Goal: Task Accomplishment & Management: Use online tool/utility

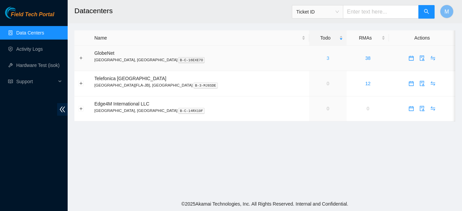
click at [327, 58] on link "3" at bounding box center [328, 57] width 3 height 5
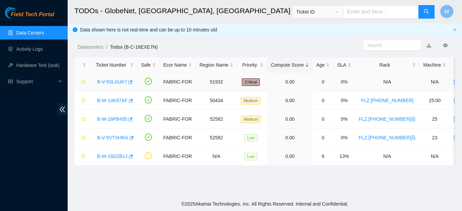
click at [115, 79] on link "B-V-5SLXUK7" at bounding box center [112, 81] width 30 height 5
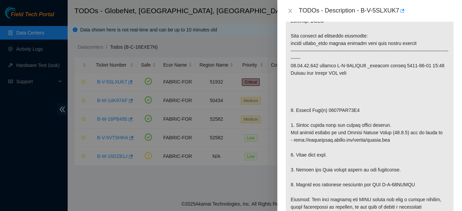
scroll to position [149, 0]
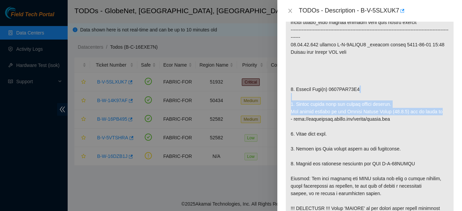
drag, startPoint x: 455, startPoint y: 88, endPoint x: 453, endPoint y: 114, distance: 26.1
click at [453, 114] on div "Problem Type Hardware Rack Number N/A Machine Number N/A Serial Number CT-42012…" at bounding box center [369, 116] width 185 height 189
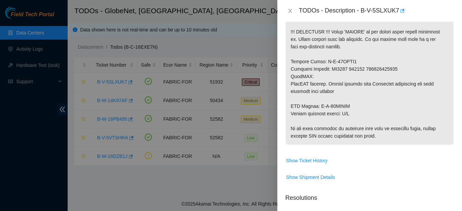
click at [454, 110] on div "Problem Type Hardware Rack Number N/A Machine Number N/A Serial Number CT-42012…" at bounding box center [369, 116] width 185 height 189
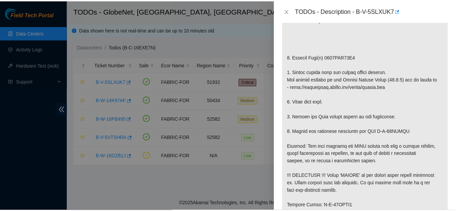
scroll to position [0, 0]
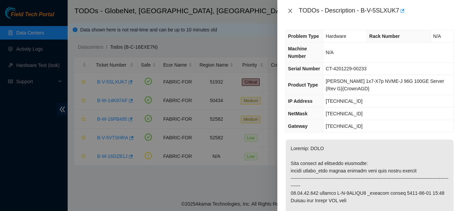
click at [291, 10] on icon "close" at bounding box center [290, 11] width 4 height 4
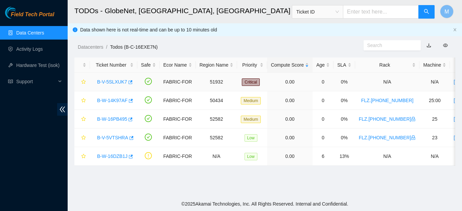
click at [120, 82] on link "B-V-5SLXUK7" at bounding box center [112, 81] width 30 height 5
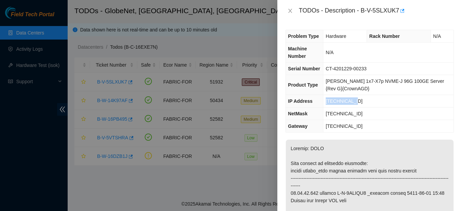
drag, startPoint x: 358, startPoint y: 101, endPoint x: 328, endPoint y: 105, distance: 30.7
click at [328, 105] on td "[TECHNICAL_ID]" at bounding box center [388, 101] width 130 height 13
copy span "[TECHNICAL_ID]"
click at [289, 9] on icon "close" at bounding box center [290, 11] width 4 height 4
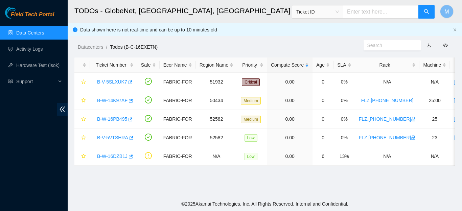
click at [382, 45] on input "text" at bounding box center [389, 45] width 45 height 7
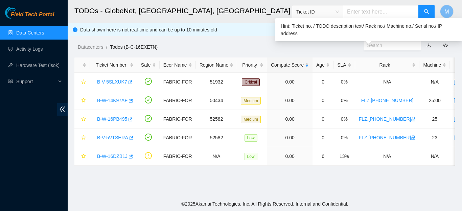
paste input "[TECHNICAL_ID]"
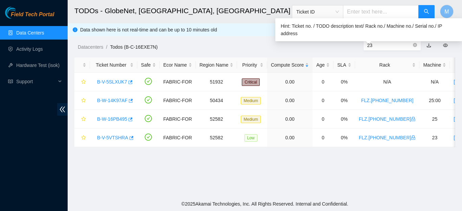
type input "2"
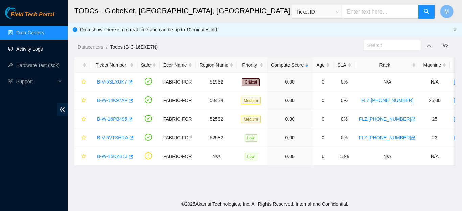
click at [33, 51] on link "Activity Logs" at bounding box center [29, 48] width 27 height 5
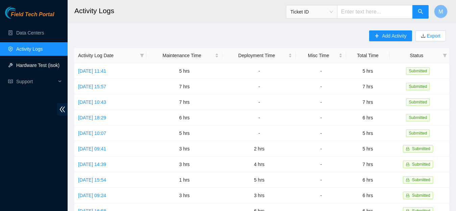
click at [28, 65] on link "Hardware Test (isok)" at bounding box center [37, 65] width 43 height 5
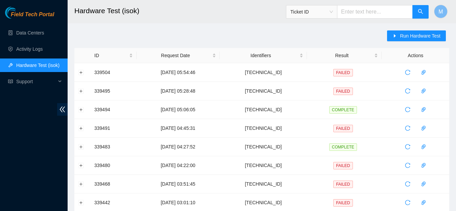
click at [333, 13] on span "Ticket ID" at bounding box center [312, 12] width 43 height 10
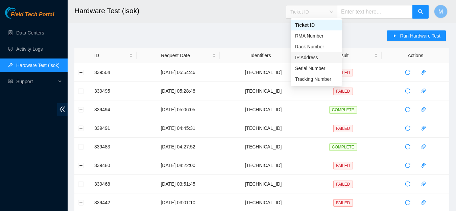
click at [313, 53] on div "IP Address" at bounding box center [316, 57] width 51 height 11
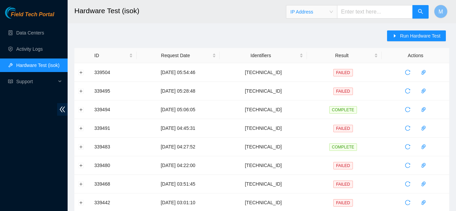
click at [370, 12] on input "text" at bounding box center [375, 12] width 76 height 14
paste input "[TECHNICAL_ID]"
type input "[TECHNICAL_ID]"
click at [424, 12] on button "button" at bounding box center [421, 12] width 16 height 14
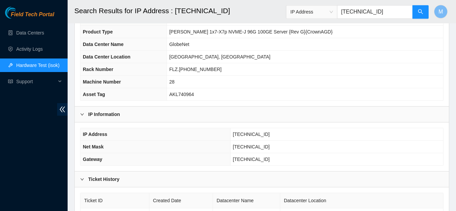
scroll to position [106, 0]
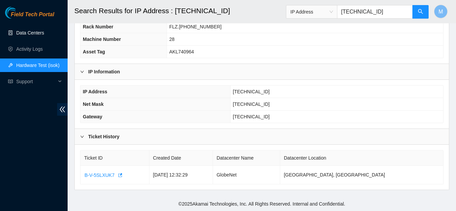
click at [35, 31] on link "Data Centers" at bounding box center [30, 32] width 28 height 5
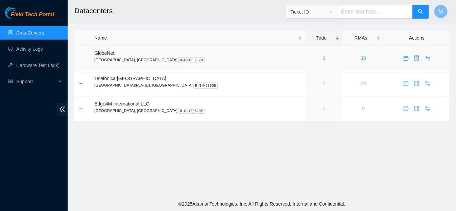
click at [323, 59] on link "3" at bounding box center [324, 57] width 3 height 5
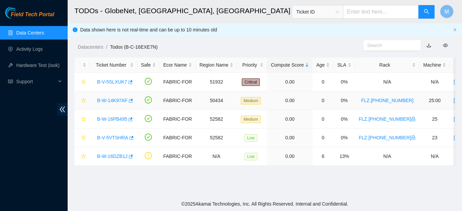
click at [110, 100] on link "B-W-14K97AF" at bounding box center [112, 100] width 30 height 5
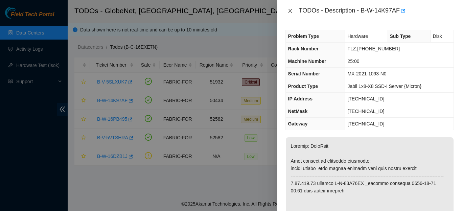
click at [291, 11] on icon "close" at bounding box center [290, 10] width 5 height 5
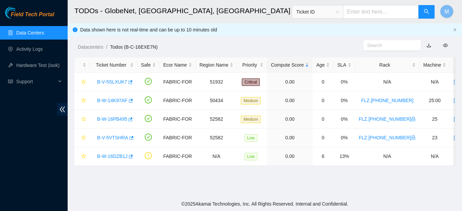
click at [36, 32] on link "Data Centers" at bounding box center [30, 32] width 28 height 5
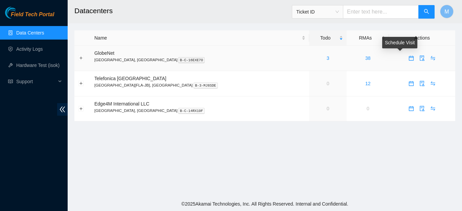
click at [409, 58] on icon "calendar" at bounding box center [411, 58] width 5 height 5
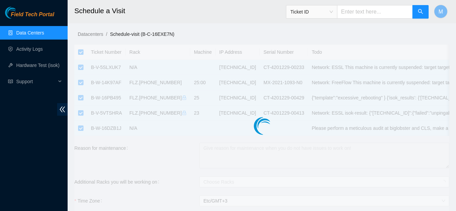
checkbox input "true"
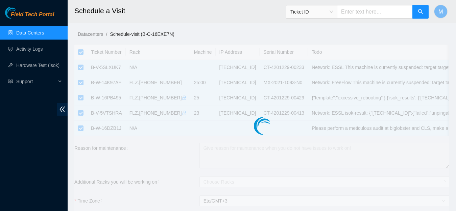
checkbox input "true"
type input "2025-09-23 10:11"
type input "2025-09-24 10:10"
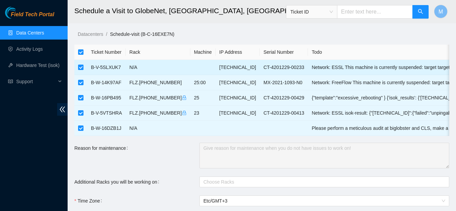
click at [81, 67] on input "checkbox" at bounding box center [80, 67] width 5 height 5
checkbox input "false"
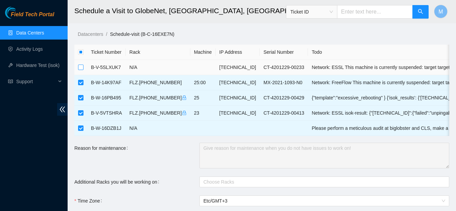
checkbox input "false"
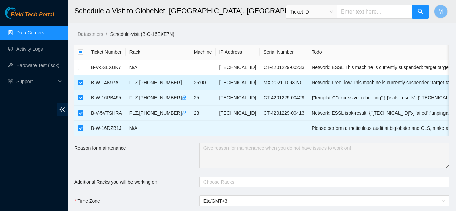
click at [81, 84] on input "checkbox" at bounding box center [80, 82] width 5 height 5
checkbox input "false"
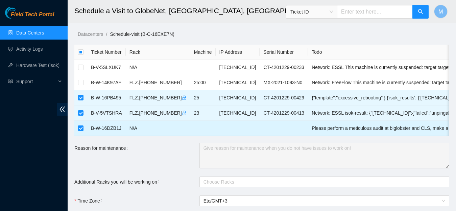
click at [79, 128] on input "checkbox" at bounding box center [80, 128] width 5 height 5
checkbox input "false"
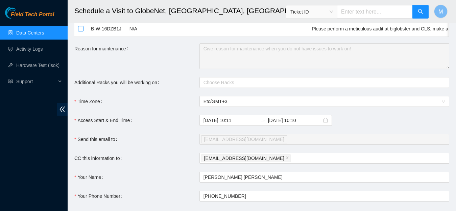
scroll to position [100, 0]
click at [241, 106] on span "Etc/GMT+3" at bounding box center [325, 101] width 242 height 10
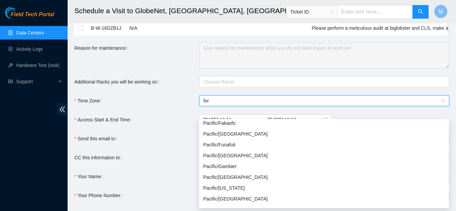
scroll to position [0, 0]
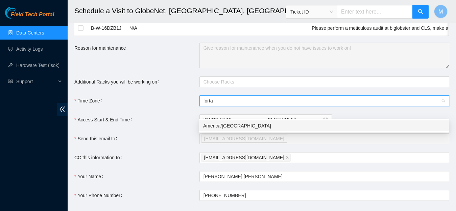
type input "fortal"
click at [231, 125] on div "America/Fortaleza" at bounding box center [324, 125] width 242 height 7
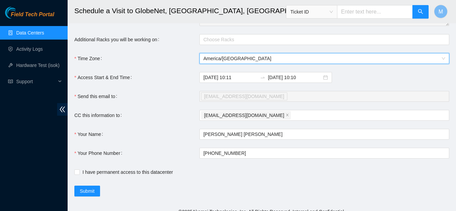
scroll to position [144, 0]
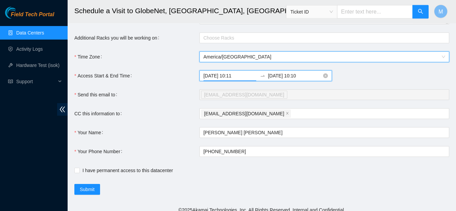
drag, startPoint x: 245, startPoint y: 88, endPoint x: 238, endPoint y: 89, distance: 7.8
click at [238, 80] on input "2025-09-23 10:11" at bounding box center [231, 75] width 54 height 7
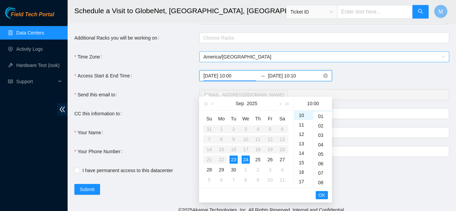
scroll to position [0, 0]
type input "2025-09-23 10:00"
click at [307, 80] on input "2025-09-24 10:10" at bounding box center [295, 75] width 54 height 7
drag, startPoint x: 307, startPoint y: 88, endPoint x: 297, endPoint y: 88, distance: 10.2
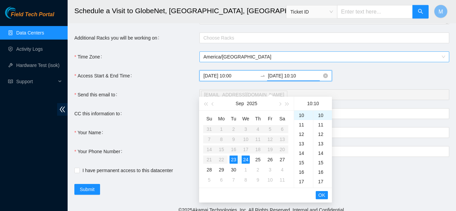
click at [297, 80] on input "2025-09-24 10:10" at bounding box center [295, 75] width 54 height 7
click at [291, 80] on input "2025-09-24 14:00" at bounding box center [295, 75] width 54 height 7
click at [320, 193] on span "OK" at bounding box center [322, 195] width 7 height 7
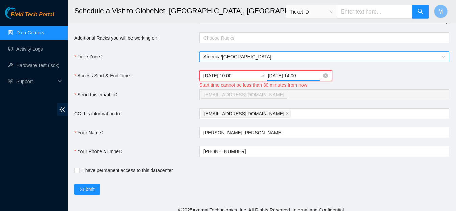
type input "2025-09-23 14:00"
drag, startPoint x: 242, startPoint y: 87, endPoint x: 237, endPoint y: 88, distance: 4.9
click at [237, 80] on input "2025-09-23 10:00" at bounding box center [231, 75] width 54 height 7
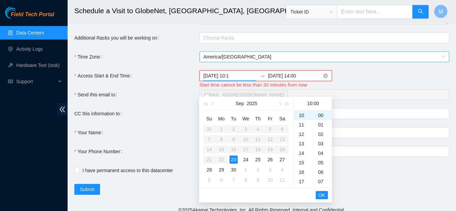
scroll to position [95, 0]
type input "2025-09-23 10:15"
click at [322, 195] on span "OK" at bounding box center [322, 195] width 7 height 7
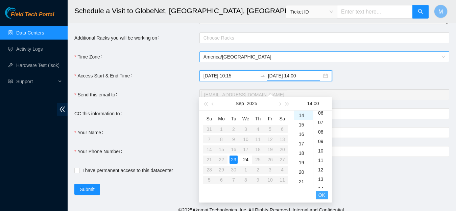
scroll to position [0, 0]
click at [323, 193] on span "OK" at bounding box center [322, 195] width 7 height 7
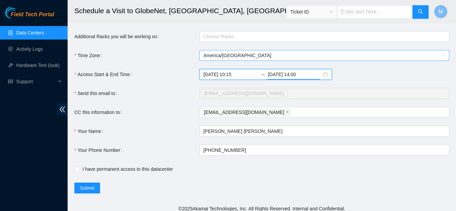
scroll to position [162, 0]
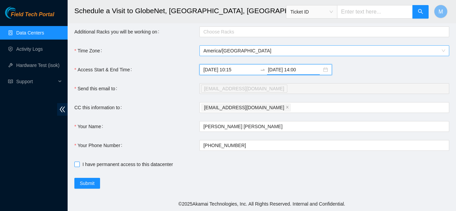
click at [77, 165] on input "I have permanent access to this datacenter" at bounding box center [76, 164] width 5 height 5
checkbox input "true"
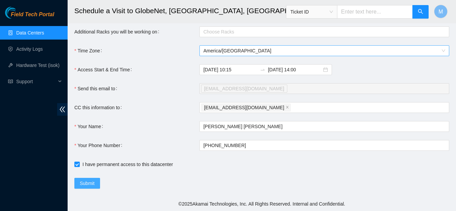
click at [83, 184] on span "Submit" at bounding box center [87, 183] width 15 height 7
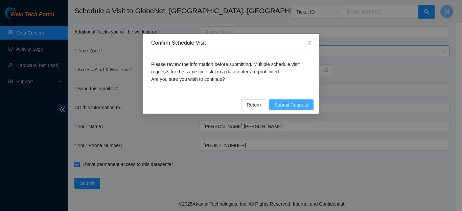
click at [283, 101] on button "Submit Request" at bounding box center [291, 104] width 45 height 11
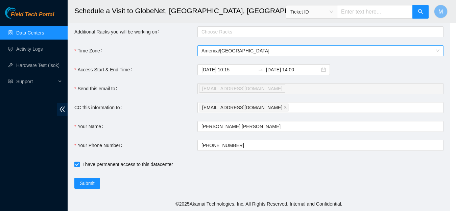
type input "2025-09-23 10:13"
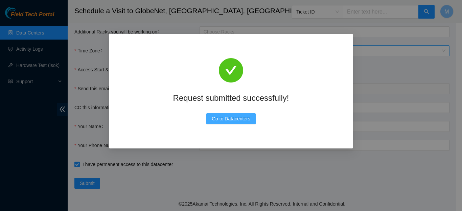
click at [246, 117] on span "Go to Datacenters" at bounding box center [231, 118] width 39 height 7
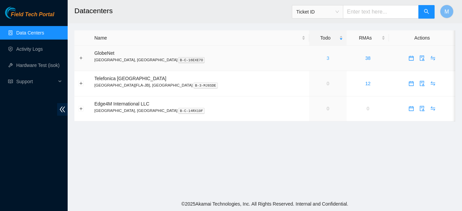
click at [327, 58] on link "3" at bounding box center [328, 57] width 3 height 5
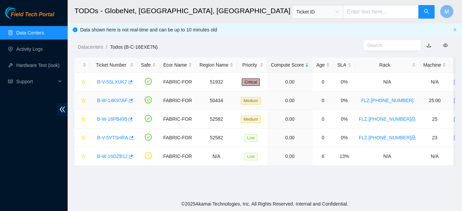
click at [103, 102] on link "B-W-14K97AF" at bounding box center [112, 100] width 30 height 5
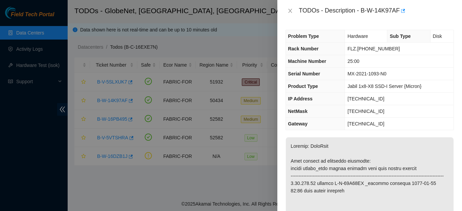
scroll to position [274, 0]
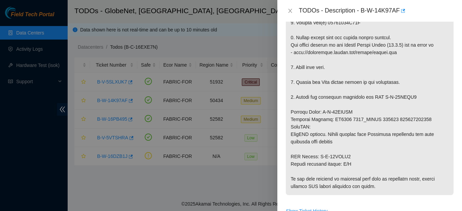
scroll to position [228, 0]
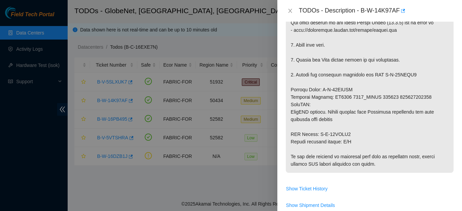
drag, startPoint x: 291, startPoint y: 95, endPoint x: 393, endPoint y: 176, distance: 131.0
click at [393, 173] on p at bounding box center [370, 41] width 168 height 263
copy p "Network: FreeFlow This machine is currently suspended: target target_type ticke…"
click at [395, 69] on p at bounding box center [370, 41] width 168 height 263
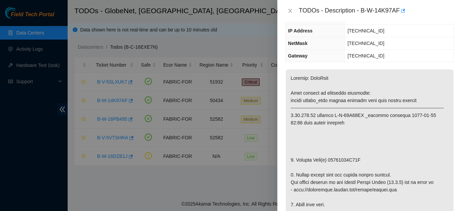
scroll to position [0, 0]
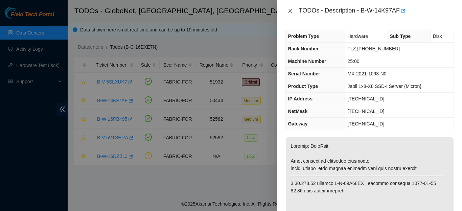
click at [289, 12] on icon "close" at bounding box center [290, 10] width 5 height 5
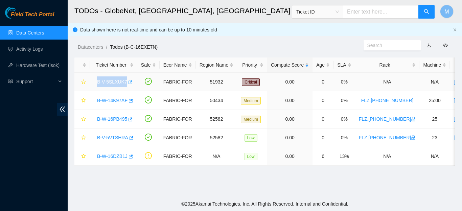
drag, startPoint x: 96, startPoint y: 81, endPoint x: 126, endPoint y: 85, distance: 30.4
copy link "B-V-5SLXUK7"
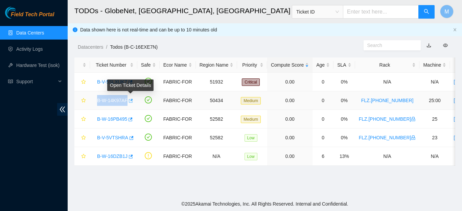
drag, startPoint x: 96, startPoint y: 100, endPoint x: 130, endPoint y: 103, distance: 34.6
copy link "B-W-14K97AF"
click at [119, 99] on link "B-W-14K97AF" at bounding box center [112, 100] width 30 height 5
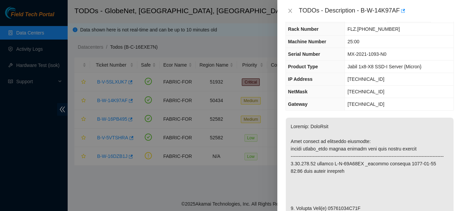
scroll to position [18, 0]
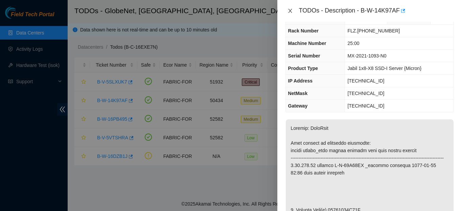
click at [289, 12] on icon "close" at bounding box center [290, 11] width 4 height 4
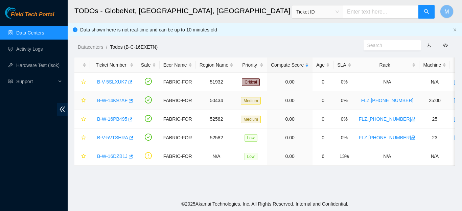
click at [107, 103] on link "B-W-14K97AF" at bounding box center [112, 100] width 30 height 5
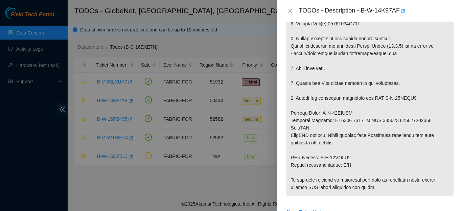
scroll to position [212, 0]
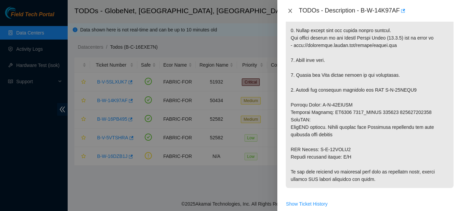
click at [288, 12] on icon "close" at bounding box center [290, 10] width 5 height 5
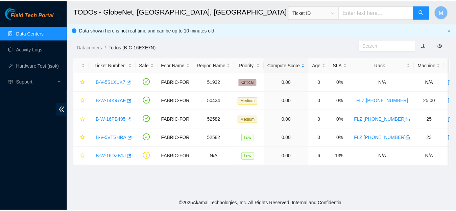
scroll to position [202, 0]
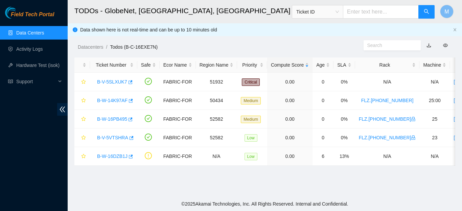
click at [40, 36] on link "Data Centers" at bounding box center [30, 32] width 28 height 5
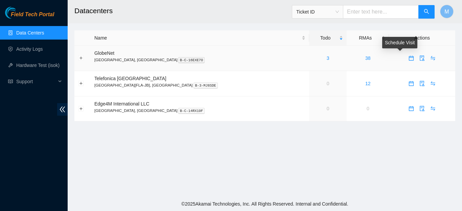
click at [409, 58] on icon "calendar" at bounding box center [411, 58] width 5 height 5
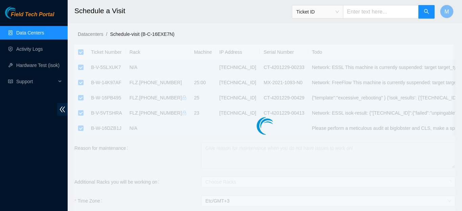
checkbox input "true"
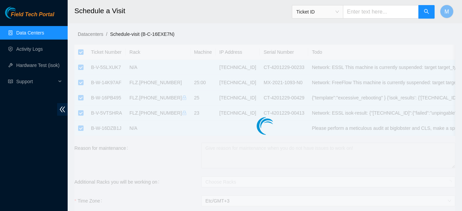
checkbox input "true"
type input "2025-09-23 10:35"
type input "2025-09-24 10:34"
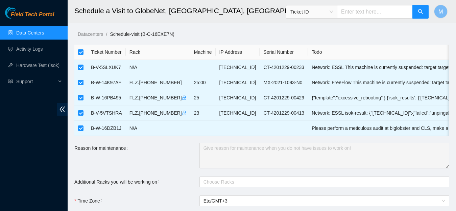
click at [82, 51] on input "checkbox" at bounding box center [80, 51] width 5 height 5
checkbox input "false"
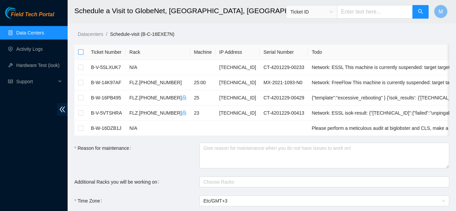
checkbox input "false"
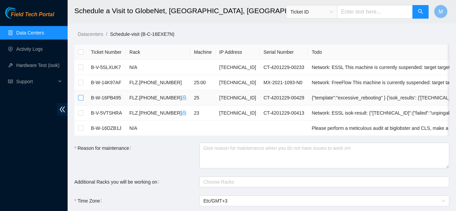
click at [80, 96] on input "checkbox" at bounding box center [80, 97] width 5 height 5
checkbox input "true"
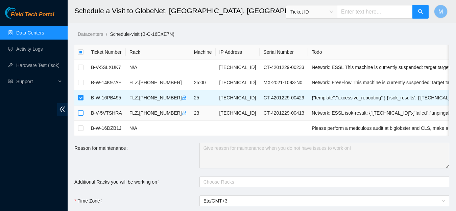
click at [81, 111] on input "checkbox" at bounding box center [80, 112] width 5 height 5
checkbox input "true"
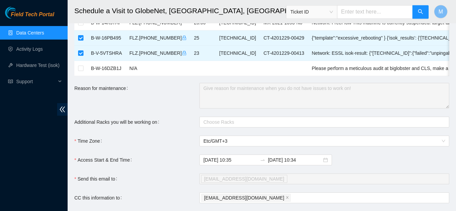
scroll to position [80, 0]
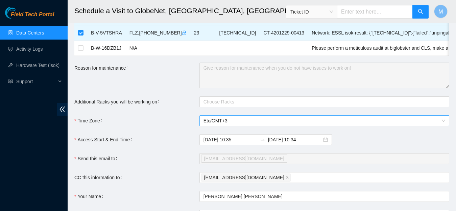
click at [278, 126] on span "Etc/GMT+3" at bounding box center [325, 121] width 242 height 10
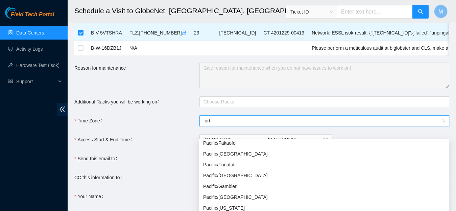
scroll to position [0, 0]
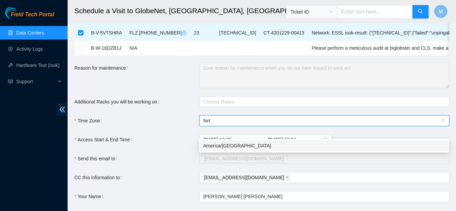
type input "forta"
click at [258, 145] on div "America/Fortaleza" at bounding box center [324, 145] width 242 height 7
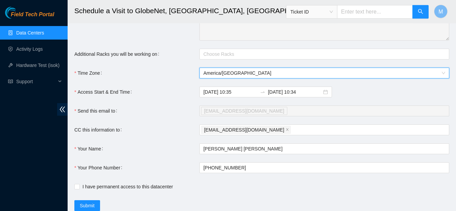
scroll to position [162, 0]
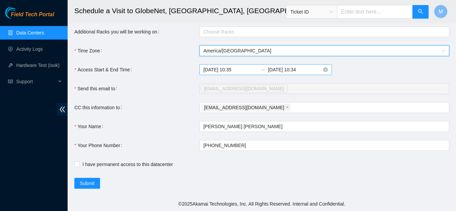
click at [245, 69] on input "2025-09-23 10:35" at bounding box center [231, 69] width 54 height 7
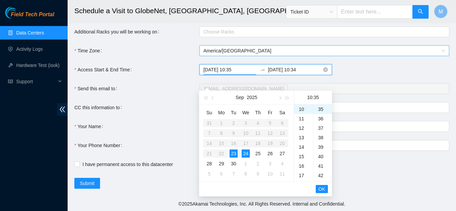
scroll to position [332, 0]
click at [233, 150] on div "23" at bounding box center [234, 154] width 8 height 8
type input "2025-09-23 11?00"
click at [292, 70] on input "2025-09-24 10:34" at bounding box center [295, 69] width 54 height 7
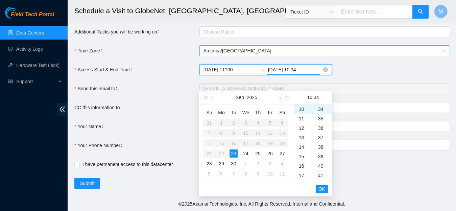
drag, startPoint x: 294, startPoint y: 69, endPoint x: 324, endPoint y: 71, distance: 29.5
click at [322, 71] on input "2025-09-23 10:34" at bounding box center [295, 69] width 54 height 7
type input "2025-09-23 17:00"
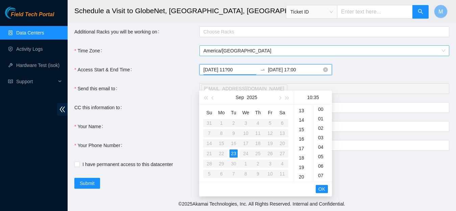
scroll to position [193, 0]
click at [237, 69] on input "2025-09-23 11?00" at bounding box center [231, 69] width 54 height 7
click at [324, 185] on span "OK" at bounding box center [322, 188] width 7 height 7
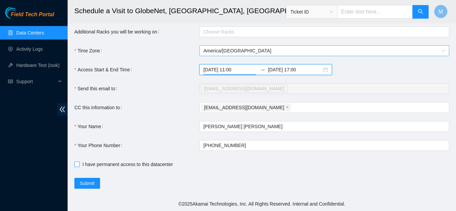
type input "2025-09-23 11:00"
click at [76, 163] on input "I have permanent access to this datacenter" at bounding box center [76, 164] width 5 height 5
checkbox input "true"
click at [295, 70] on input "2025-09-23 17:00" at bounding box center [295, 69] width 54 height 7
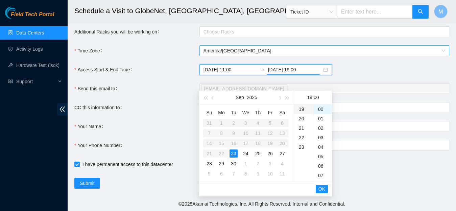
scroll to position [180, 0]
click at [320, 185] on span "OK" at bounding box center [322, 188] width 7 height 7
type input "2025-09-23 19:00"
click at [321, 185] on span "OK" at bounding box center [322, 188] width 7 height 7
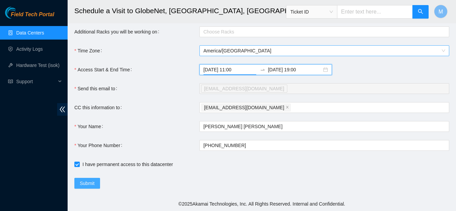
click at [93, 182] on span "Submit" at bounding box center [87, 183] width 15 height 7
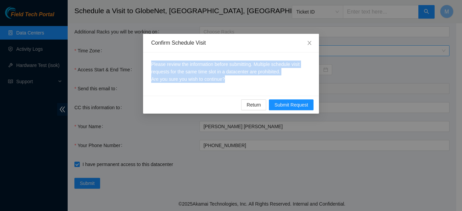
drag, startPoint x: 151, startPoint y: 65, endPoint x: 236, endPoint y: 82, distance: 86.9
click at [236, 82] on div "Please review the information before submitting. Multiple schedule visit reques…" at bounding box center [231, 73] width 176 height 43
copy p "Please review the information before submitting. Multiple schedule visit reques…"
click at [310, 42] on icon "close" at bounding box center [309, 42] width 5 height 5
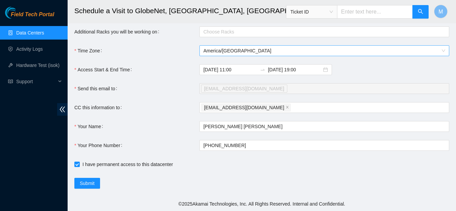
click at [27, 31] on link "Data Centers" at bounding box center [30, 32] width 28 height 5
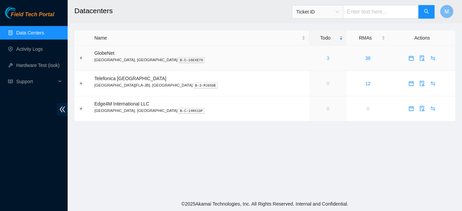
click at [327, 58] on link "3" at bounding box center [328, 57] width 3 height 5
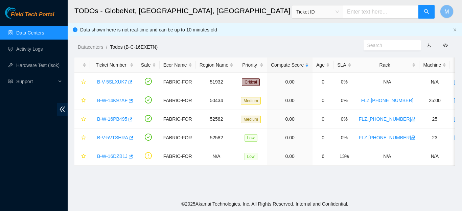
click at [36, 32] on link "Data Centers" at bounding box center [30, 32] width 28 height 5
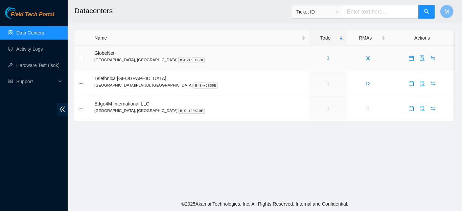
click at [327, 59] on link "3" at bounding box center [328, 57] width 3 height 5
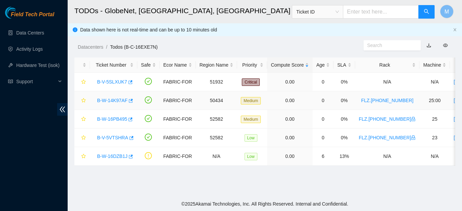
click at [108, 100] on link "B-W-14K97AF" at bounding box center [112, 100] width 30 height 5
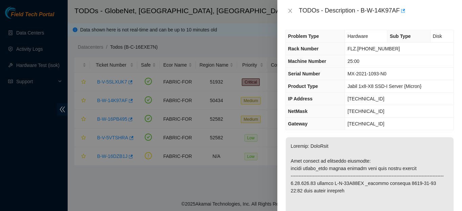
drag, startPoint x: 291, startPoint y: 147, endPoint x: 346, endPoint y: 189, distance: 69.8
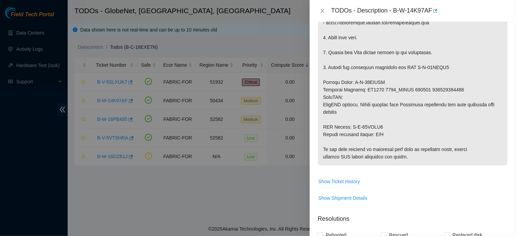
scroll to position [266, 0]
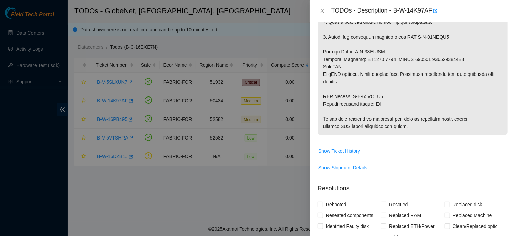
drag, startPoint x: 323, startPoint y: 145, endPoint x: 417, endPoint y: 137, distance: 93.8
click at [417, 135] on p at bounding box center [412, 3] width 189 height 263
copy p "Network: FreeFlow This machine is currently suspended: target target_type ticke…"
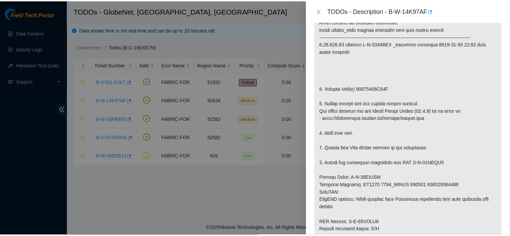
scroll to position [0, 0]
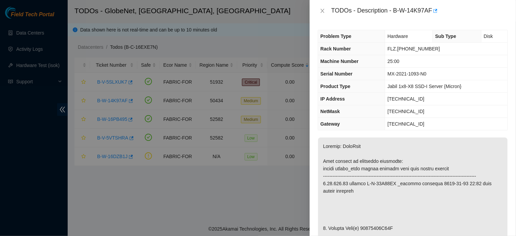
click at [462, 114] on td "[TECHNICAL_ID]" at bounding box center [446, 111] width 122 height 13
drag, startPoint x: 417, startPoint y: 99, endPoint x: 383, endPoint y: 101, distance: 34.5
click at [383, 101] on tr "IP Address [TECHNICAL_ID]" at bounding box center [412, 99] width 189 height 13
copy tr "[TECHNICAL_ID]"
drag, startPoint x: 391, startPoint y: 10, endPoint x: 427, endPoint y: 12, distance: 36.6
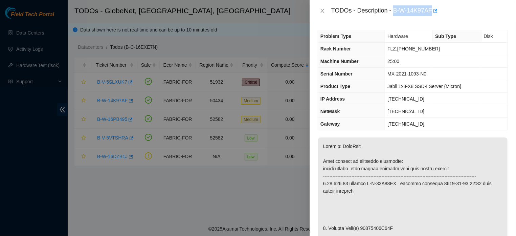
click at [427, 12] on div "TODOs - Description - B-W-14K97AF" at bounding box center [419, 10] width 177 height 11
copy div "B-W-14K97AF"
click at [322, 10] on icon "close" at bounding box center [322, 11] width 4 height 4
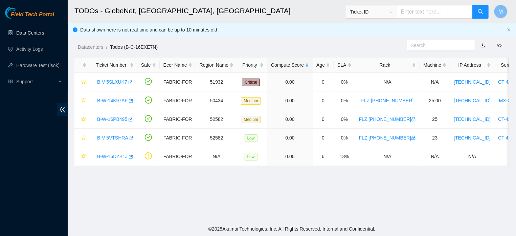
click at [25, 33] on link "Data Centers" at bounding box center [30, 32] width 28 height 5
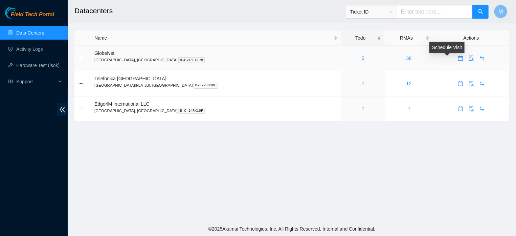
click at [458, 60] on icon "calendar" at bounding box center [460, 57] width 5 height 5
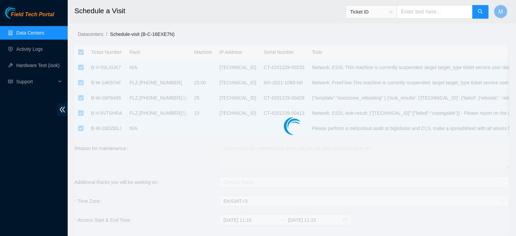
checkbox input "true"
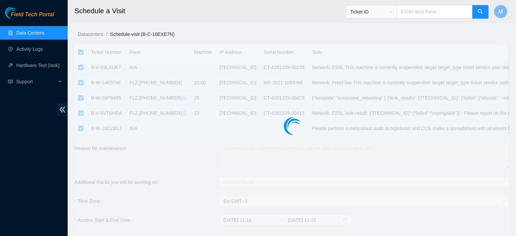
checkbox input "true"
type input "2025-09-23 11:16"
type input "2025-09-24 11:15"
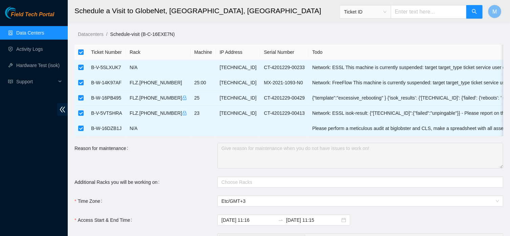
click at [80, 50] on input "checkbox" at bounding box center [80, 51] width 5 height 5
checkbox input "false"
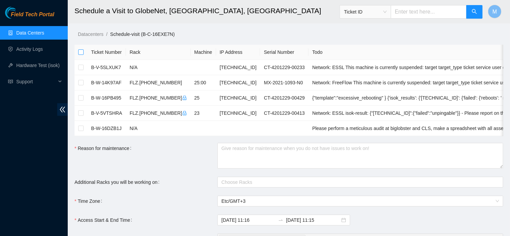
checkbox input "false"
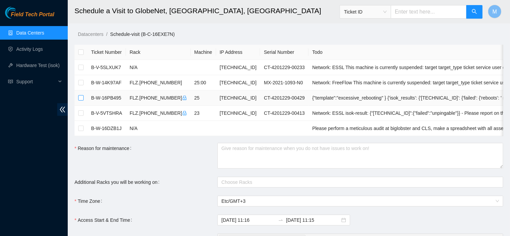
click at [81, 98] on input "checkbox" at bounding box center [80, 97] width 5 height 5
checkbox input "true"
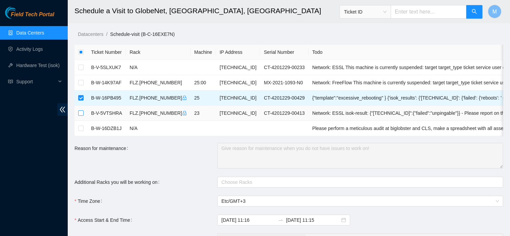
click at [82, 111] on input "checkbox" at bounding box center [80, 112] width 5 height 5
checkbox input "true"
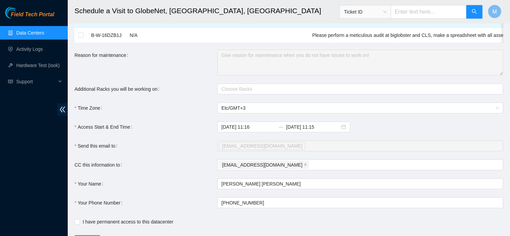
scroll to position [108, 0]
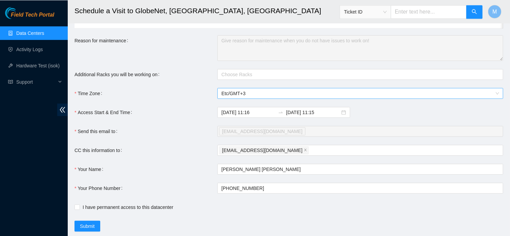
click at [285, 98] on span "Etc/GMT+3" at bounding box center [359, 93] width 277 height 10
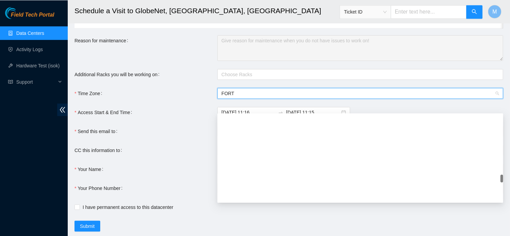
scroll to position [0, 0]
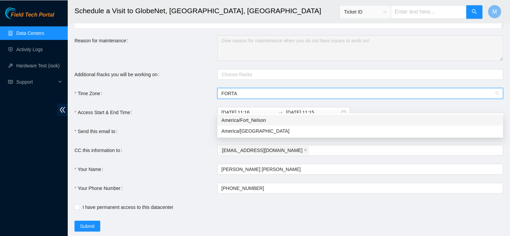
type input "FORTAL"
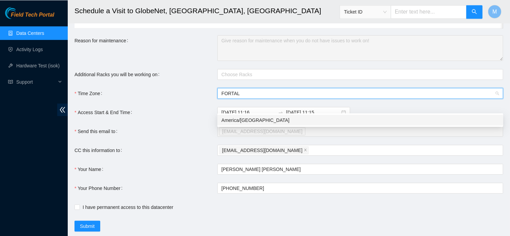
click at [260, 119] on div "America/Fortaleza" at bounding box center [359, 119] width 277 height 7
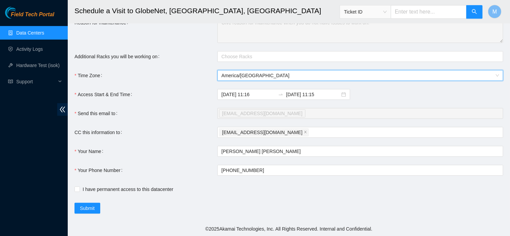
scroll to position [139, 0]
click at [254, 95] on input "2025-09-23 11:16" at bounding box center [248, 94] width 54 height 7
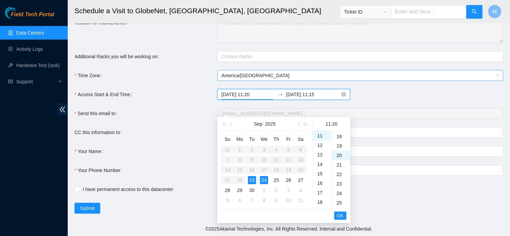
scroll to position [189, 0]
click at [253, 176] on div "23" at bounding box center [252, 180] width 8 height 8
type input "2025-09-23 11:20"
drag, startPoint x: 323, startPoint y: 94, endPoint x: 310, endPoint y: 94, distance: 13.5
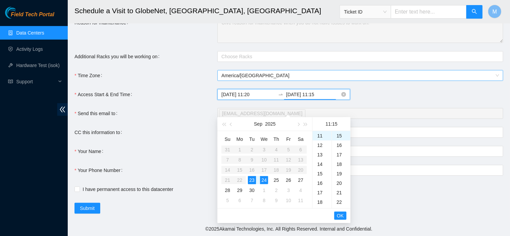
click at [310, 94] on input "2025-09-24 11:15" at bounding box center [313, 94] width 54 height 7
click at [249, 176] on div "23" at bounding box center [252, 180] width 8 height 8
click at [338, 211] on span "OK" at bounding box center [340, 215] width 7 height 7
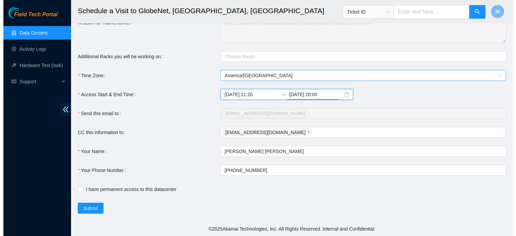
scroll to position [189, 0]
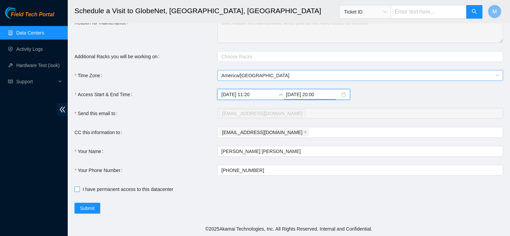
type input "2025-09-23 20:00"
click at [76, 189] on input "I have permanent access to this datacenter" at bounding box center [76, 188] width 5 height 5
checkbox input "true"
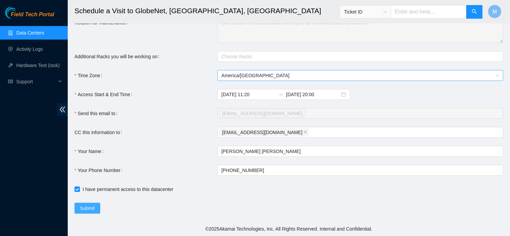
click at [89, 208] on span "Submit" at bounding box center [87, 207] width 15 height 7
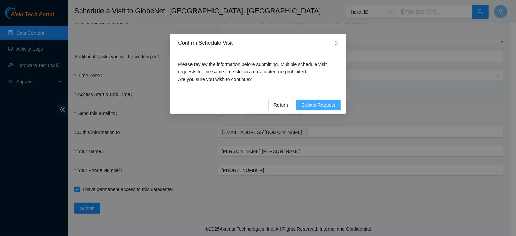
click at [308, 106] on span "Submit Request" at bounding box center [318, 104] width 34 height 7
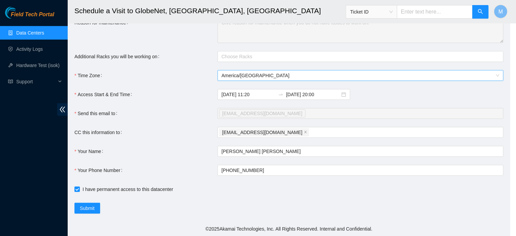
type input "2025-09-23 11:17"
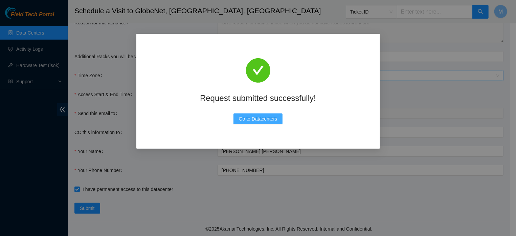
click at [264, 119] on span "Go to Datacenters" at bounding box center [258, 118] width 39 height 7
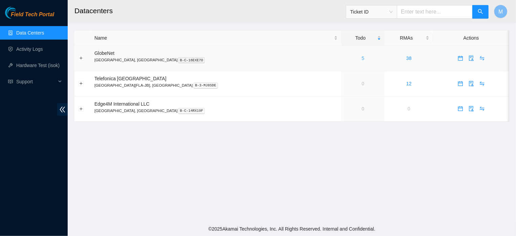
click at [362, 58] on link "5" at bounding box center [363, 57] width 3 height 5
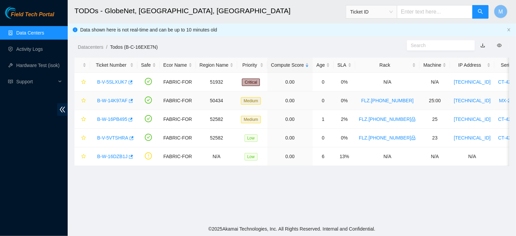
click at [117, 100] on link "B-W-14K97AF" at bounding box center [112, 100] width 30 height 5
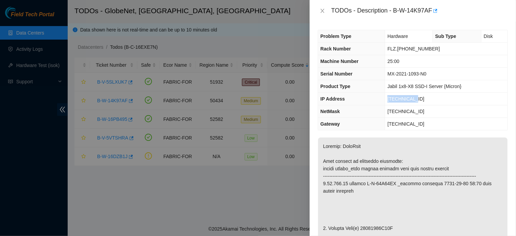
drag, startPoint x: 405, startPoint y: 98, endPoint x: 378, endPoint y: 101, distance: 27.2
click at [378, 101] on tr "IP Address [TECHNICAL_ID]" at bounding box center [412, 99] width 189 height 13
copy tr "[TECHNICAL_ID]"
click at [322, 12] on icon "close" at bounding box center [322, 11] width 4 height 4
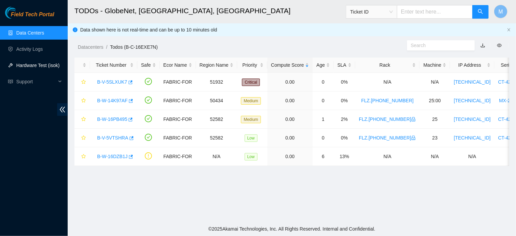
click at [48, 64] on link "Hardware Test (isok)" at bounding box center [37, 65] width 43 height 5
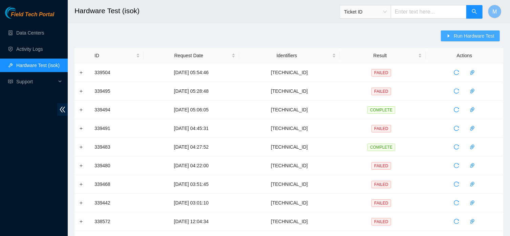
click at [458, 35] on span "Run Hardware Test" at bounding box center [473, 35] width 41 height 7
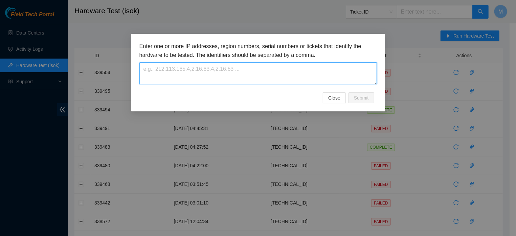
click at [229, 77] on textarea at bounding box center [258, 73] width 238 height 22
paste textarea "[TECHNICAL_ID]"
type textarea "[TECHNICAL_ID]"
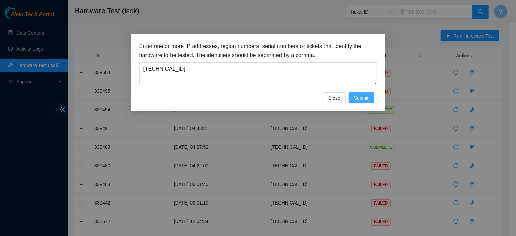
click at [362, 102] on span "Submit" at bounding box center [361, 97] width 15 height 7
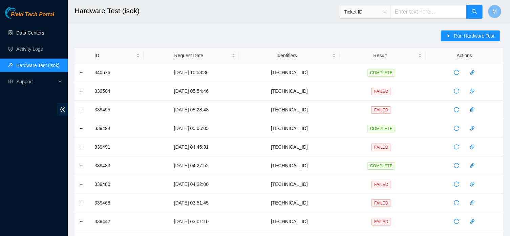
click at [24, 33] on link "Data Centers" at bounding box center [30, 32] width 28 height 5
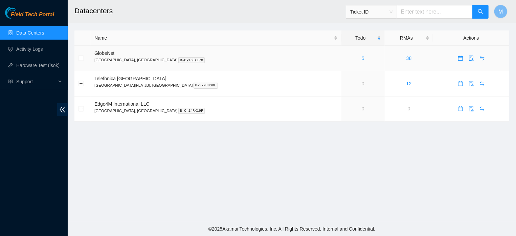
click at [362, 60] on link "5" at bounding box center [363, 57] width 3 height 5
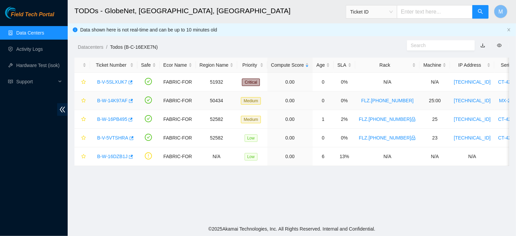
click at [106, 102] on link "B-W-14K97AF" at bounding box center [112, 100] width 30 height 5
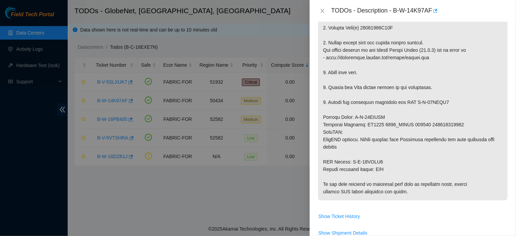
scroll to position [202, 0]
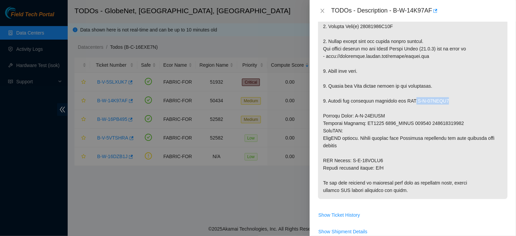
drag, startPoint x: 418, startPoint y: 109, endPoint x: 455, endPoint y: 107, distance: 37.3
click at [455, 107] on p at bounding box center [412, 67] width 189 height 263
copy p "B-W-15CDGO5"
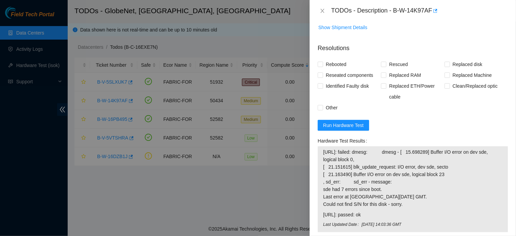
scroll to position [407, 0]
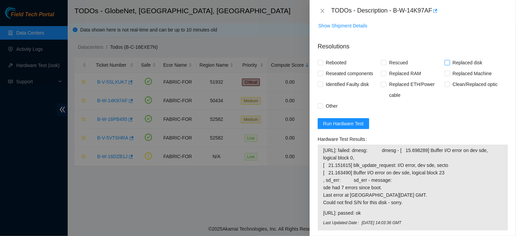
click at [445, 65] on input "Replaced disk" at bounding box center [447, 62] width 5 height 5
checkbox input "true"
click at [381, 65] on input "Rescued" at bounding box center [383, 62] width 5 height 5
checkbox input "true"
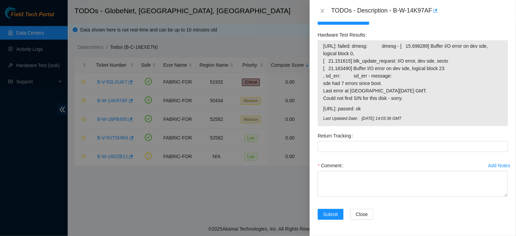
scroll to position [363, 0]
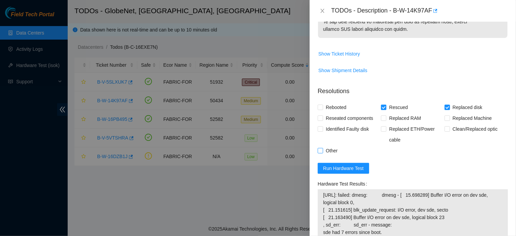
click at [322, 153] on input "Other" at bounding box center [320, 150] width 5 height 5
checkbox input "true"
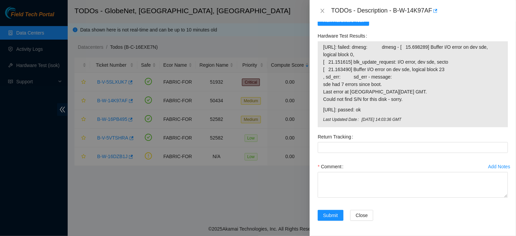
scroll to position [526, 0]
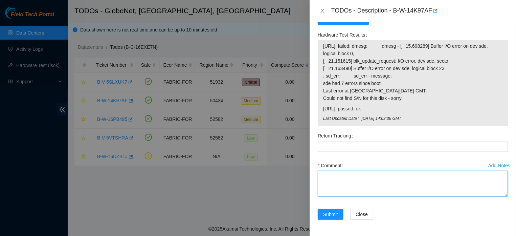
click at [375, 179] on textarea "Comment" at bounding box center [413, 184] width 190 height 26
paste textarea "DISK SWAP, RESCUE (23.0.3), ISOK SETTINGS AND TESTING. NEW S/N: S45NNA0T211646"
type textarea "DISK SWAP, RESCUE (23.0.3), ISOK SETTINGS AND TESTING. NEW S/N: S45NNA0T211646"
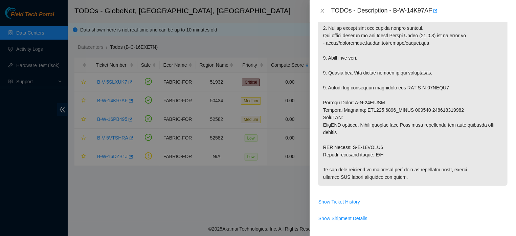
scroll to position [221, 0]
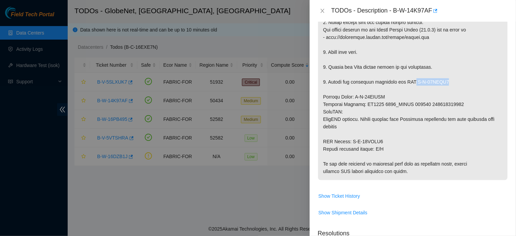
drag, startPoint x: 417, startPoint y: 89, endPoint x: 456, endPoint y: 89, distance: 39.6
click at [456, 89] on p at bounding box center [412, 48] width 189 height 263
copy p "B-W-15CDGO5"
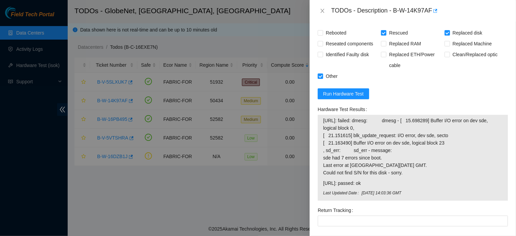
scroll to position [482, 0]
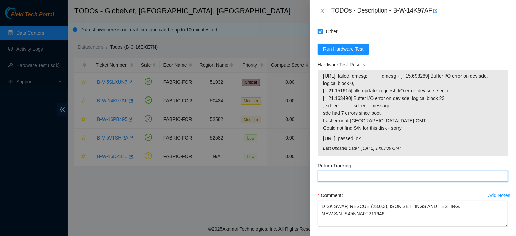
click at [392, 182] on Tracking "Return Tracking" at bounding box center [413, 176] width 190 height 11
paste Tracking "B-W-15CDGO5"
type Tracking "B-W-15CDGO5"
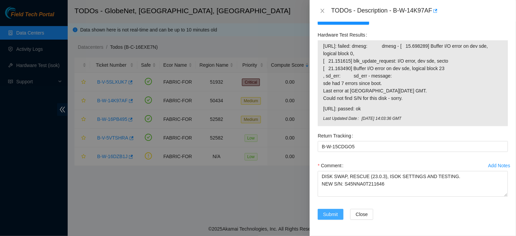
click at [329, 213] on span "Submit" at bounding box center [330, 213] width 15 height 7
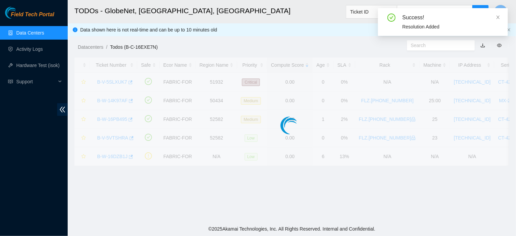
scroll to position [168, 0]
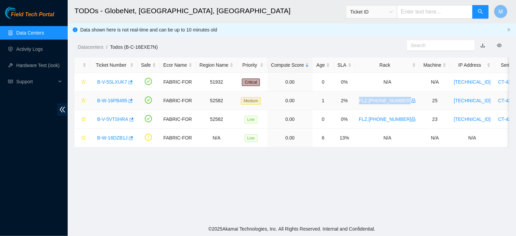
drag, startPoint x: 360, startPoint y: 100, endPoint x: 401, endPoint y: 104, distance: 40.4
click at [401, 104] on td "FLZ.[PHONE_NUMBER]" at bounding box center [387, 100] width 65 height 19
copy link "FLZ.[PHONE_NUMBER]"
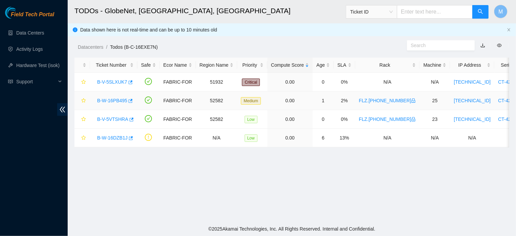
click at [109, 102] on link "B-W-16PB495" at bounding box center [112, 100] width 30 height 5
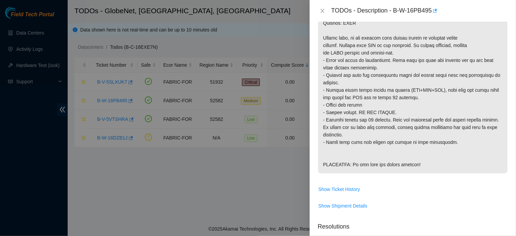
scroll to position [164, 0]
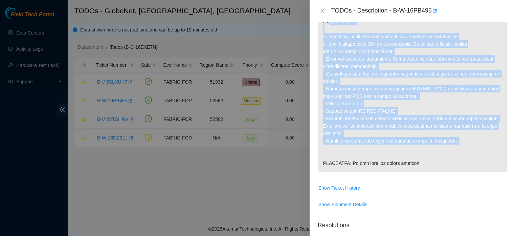
drag, startPoint x: 323, startPoint y: 28, endPoint x: 457, endPoint y: 159, distance: 188.1
click at [457, 159] on p at bounding box center [412, 74] width 189 height 196
copy p "Network: ESSL Secure rack, do not process this ticket without an approved acces…"
click at [324, 9] on icon "close" at bounding box center [322, 10] width 5 height 5
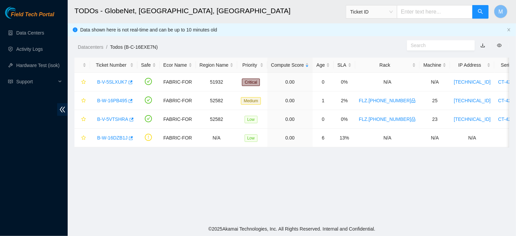
scroll to position [168, 0]
click at [322, 9] on h2 "TODOs - GlobeNet, [GEOGRAPHIC_DATA], [GEOGRAPHIC_DATA]" at bounding box center [250, 11] width 352 height 22
click at [116, 99] on link "B-W-16PB495" at bounding box center [112, 100] width 30 height 5
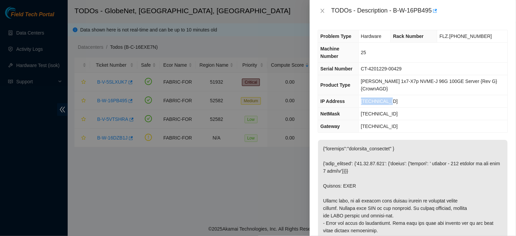
drag, startPoint x: 399, startPoint y: 103, endPoint x: 366, endPoint y: 102, distance: 32.8
click at [366, 102] on td "[TECHNICAL_ID]" at bounding box center [432, 101] width 149 height 13
copy span "[TECHNICAL_ID]"
click at [321, 12] on icon "close" at bounding box center [322, 11] width 4 height 4
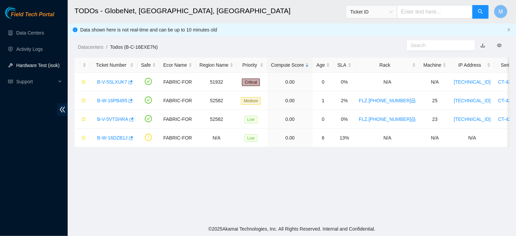
click at [22, 68] on link "Hardware Test (isok)" at bounding box center [37, 65] width 43 height 5
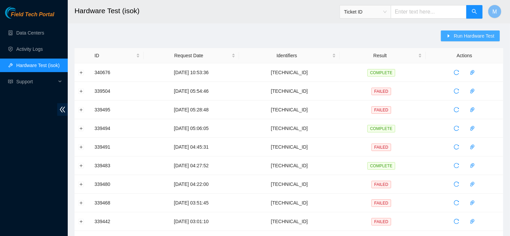
click at [451, 36] on button "Run Hardware Test" at bounding box center [470, 35] width 59 height 11
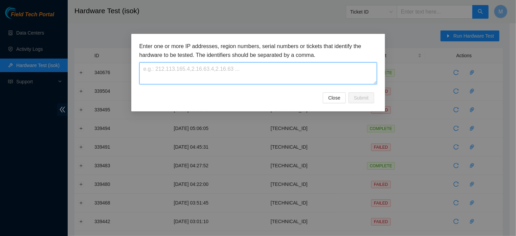
click at [249, 74] on textarea at bounding box center [258, 73] width 238 height 22
paste textarea "[TECHNICAL_ID]"
type textarea "[TECHNICAL_ID]"
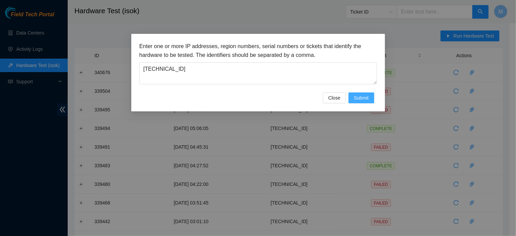
click at [353, 103] on button "Submit" at bounding box center [362, 97] width 26 height 11
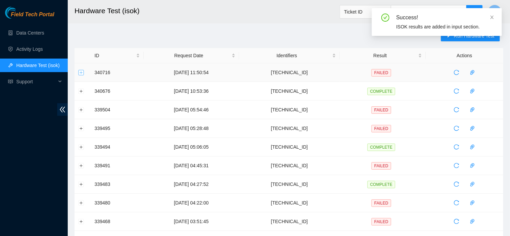
click at [81, 72] on button "Expand row" at bounding box center [80, 72] width 5 height 5
